Goal: Browse casually

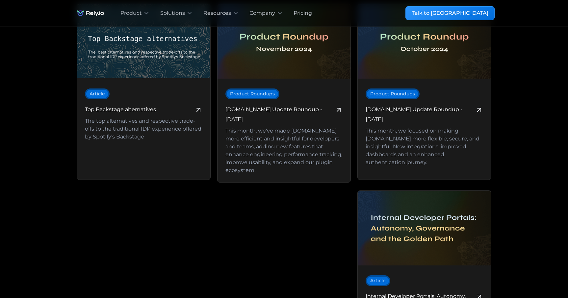
scroll to position [725, 0]
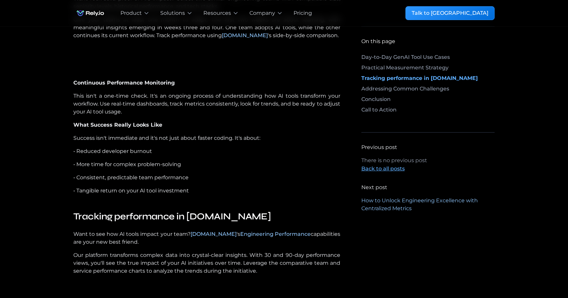
scroll to position [903, 0]
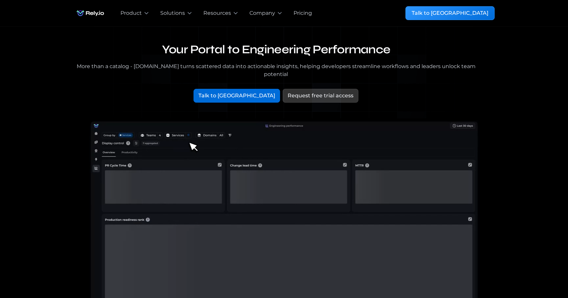
click at [58, 207] on div "Your Portal to Engineering Performance More than a catalog - [DOMAIN_NAME] turn…" at bounding box center [284, 215] width 547 height 376
